Goal: Check status

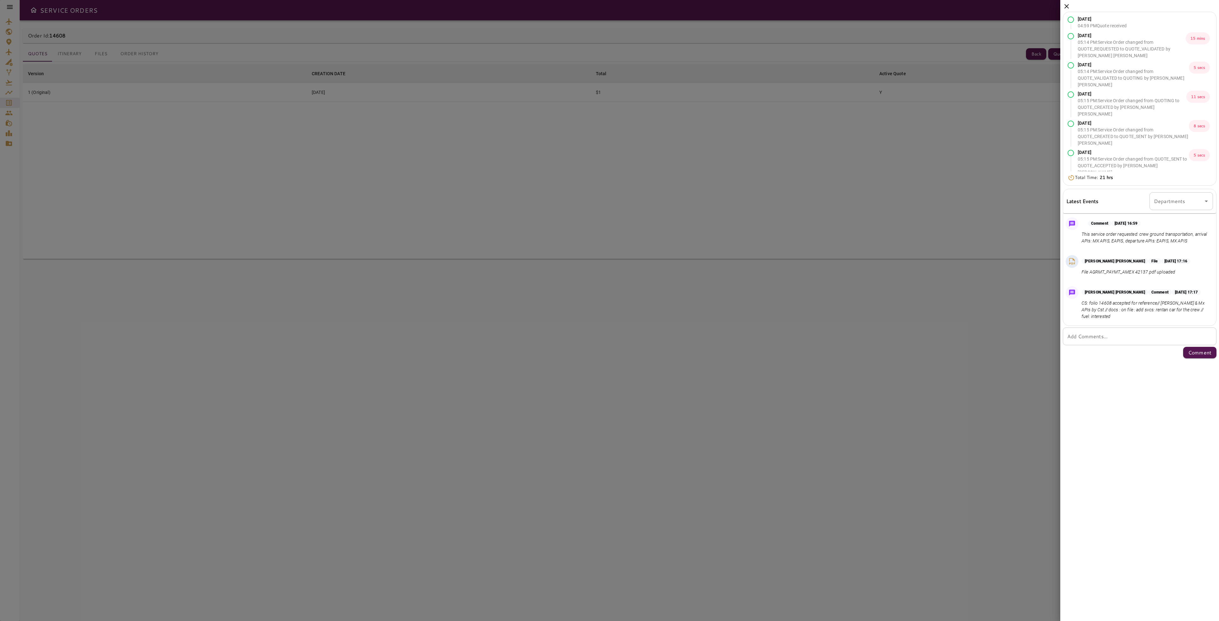
click at [1067, 8] on icon at bounding box center [1067, 7] width 8 height 8
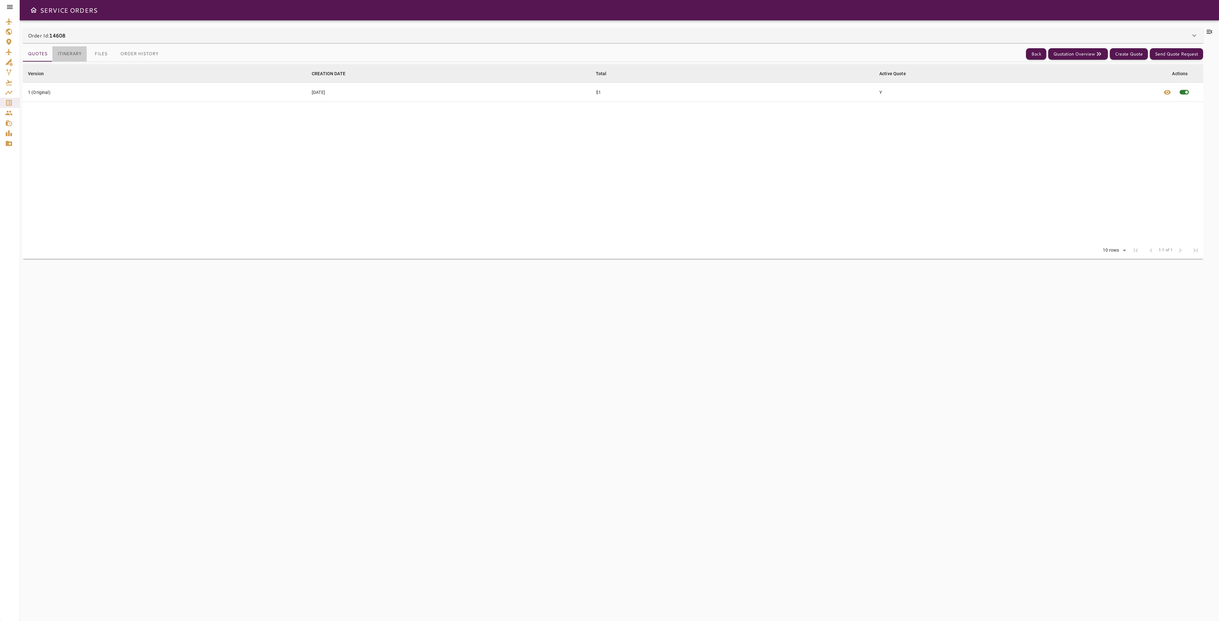
click at [65, 52] on button "Itinerary" at bounding box center [69, 53] width 34 height 15
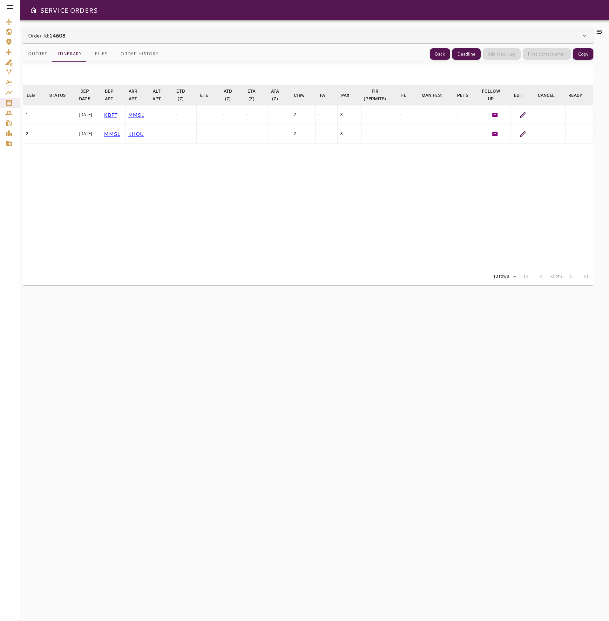
click at [304, 417] on div "LEG arrow_downward STATUS arrow_downward DEP DATE arrow_downward DEP APT arrow_…" at bounding box center [308, 338] width 570 height 552
click at [314, 438] on div "LEG arrow_downward STATUS arrow_downward DEP DATE arrow_downward DEP APT arrow_…" at bounding box center [308, 338] width 570 height 552
click at [341, 426] on div "LEG arrow_downward STATUS arrow_downward DEP DATE arrow_downward DEP APT arrow_…" at bounding box center [308, 338] width 570 height 552
click at [329, 365] on div "LEG arrow_downward STATUS arrow_downward DEP DATE arrow_downward DEP APT arrow_…" at bounding box center [308, 338] width 570 height 552
click at [368, 392] on div "LEG arrow_downward STATUS arrow_downward DEP DATE arrow_downward DEP APT arrow_…" at bounding box center [308, 338] width 570 height 552
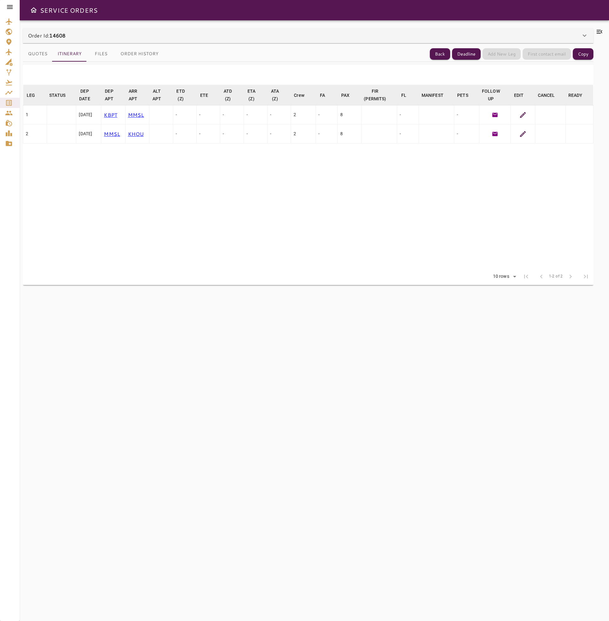
click at [490, 409] on div "LEG arrow_downward STATUS arrow_downward DEP DATE arrow_downward DEP APT arrow_…" at bounding box center [308, 338] width 570 height 552
click at [558, 457] on div "LEG arrow_downward STATUS arrow_downward DEP DATE arrow_downward DEP APT arrow_…" at bounding box center [308, 338] width 570 height 552
